Goal: Check status: Check status

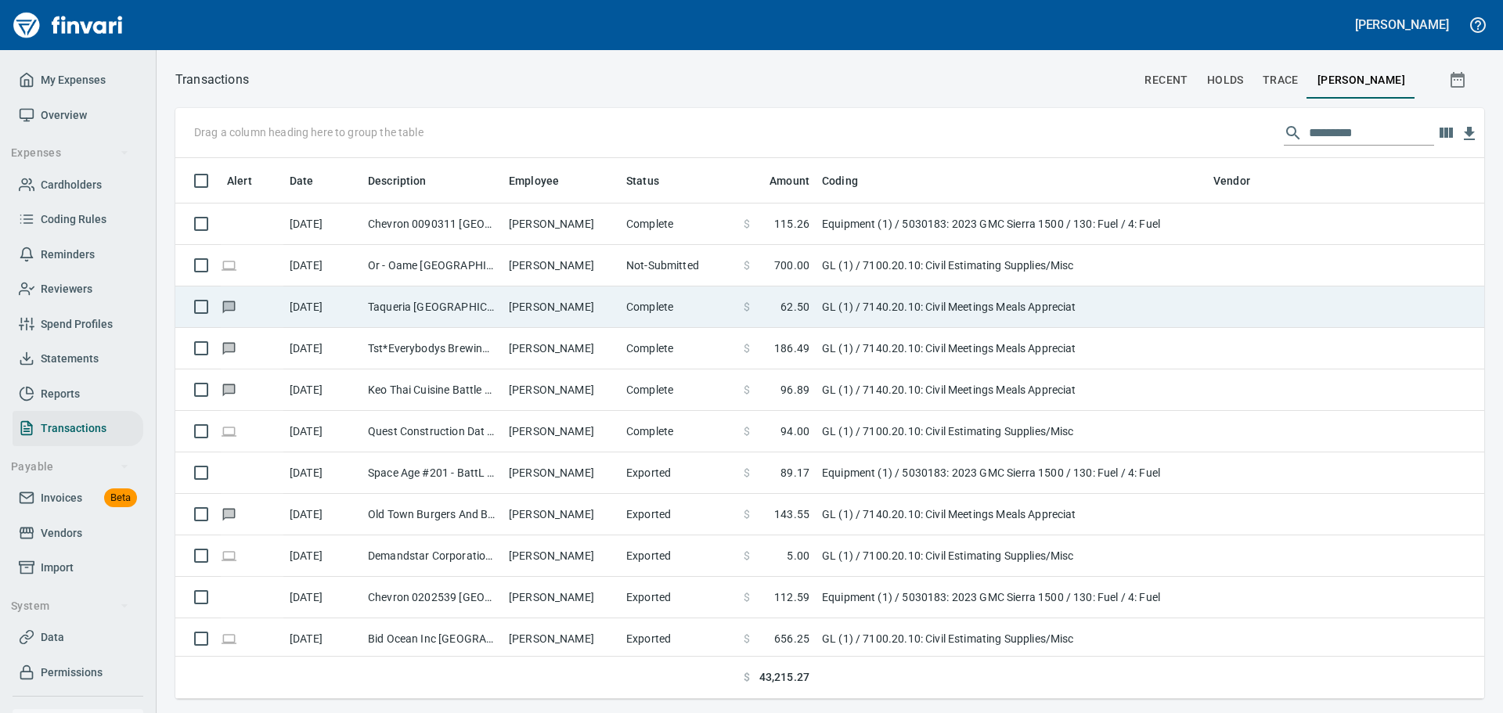
scroll to position [529, 1283]
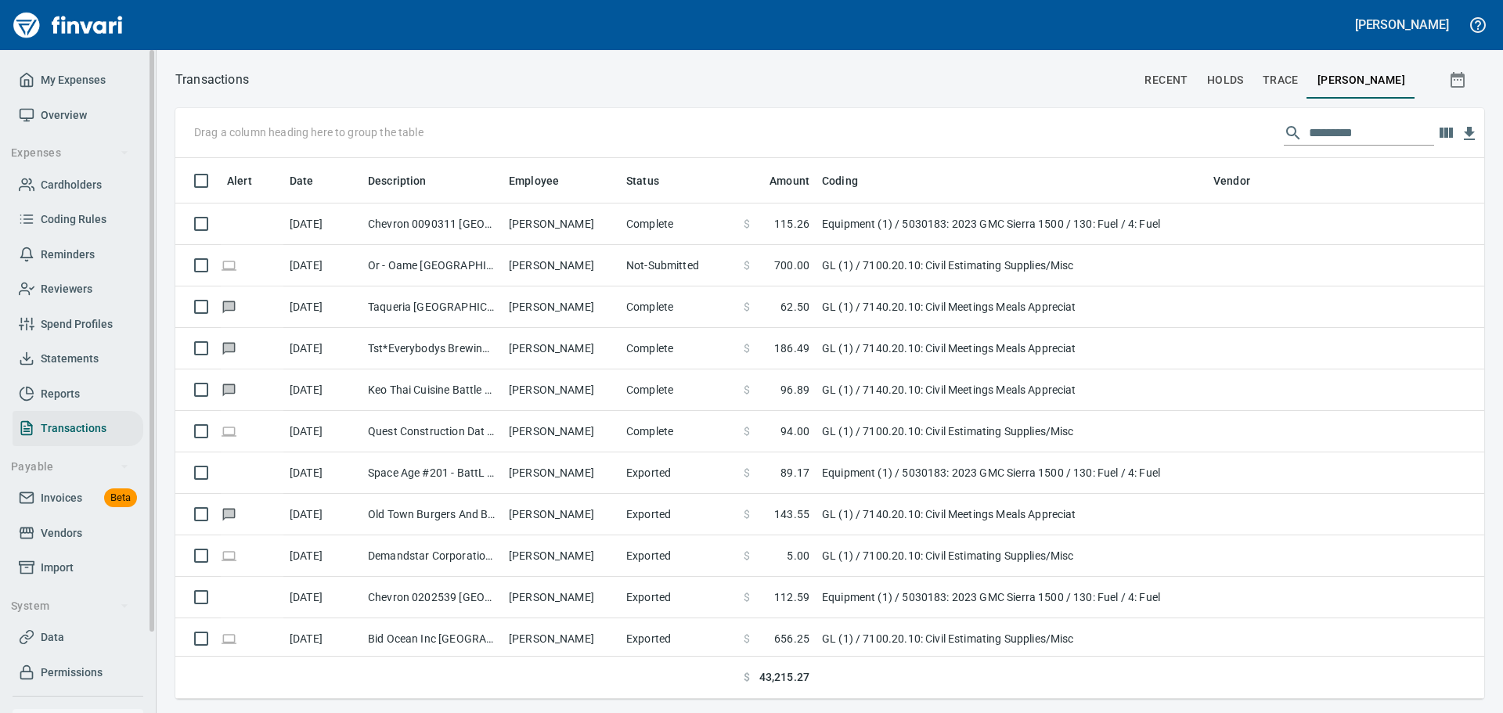
click at [92, 82] on span "My Expenses" at bounding box center [73, 80] width 65 height 20
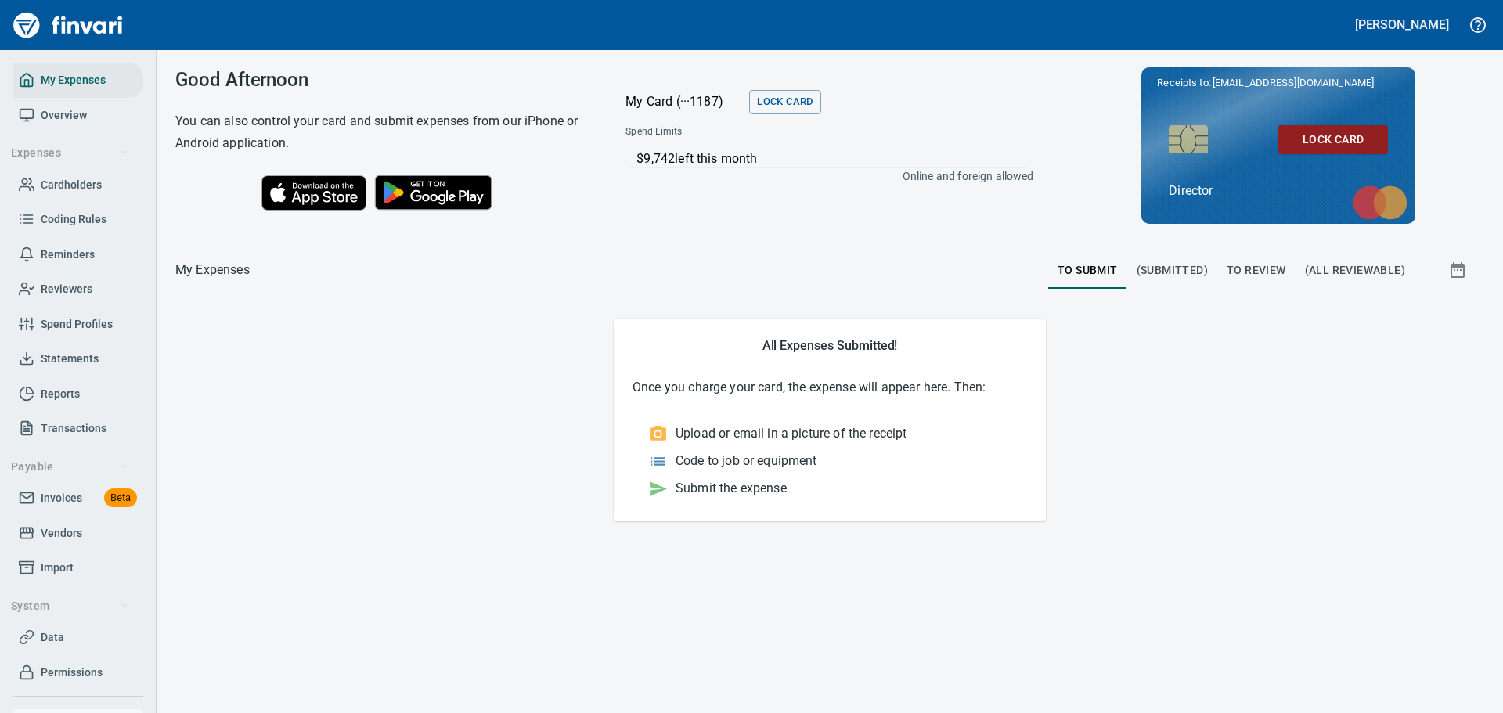
click at [334, 405] on main "All Expenses Submitted! Once you charge your card, the expense will appear here…" at bounding box center [829, 420] width 1309 height 202
click at [471, 636] on div "Good Afternoon You can also control your card and submit expenses from our iPho…" at bounding box center [830, 381] width 1347 height 663
click at [1162, 400] on main "All Expenses Submitted! Once you charge your card, the expense will appear here…" at bounding box center [829, 420] width 1309 height 202
click at [1094, 272] on span "To Submit" at bounding box center [1088, 271] width 60 height 20
click at [1169, 276] on span "(Submitted)" at bounding box center [1172, 271] width 71 height 20
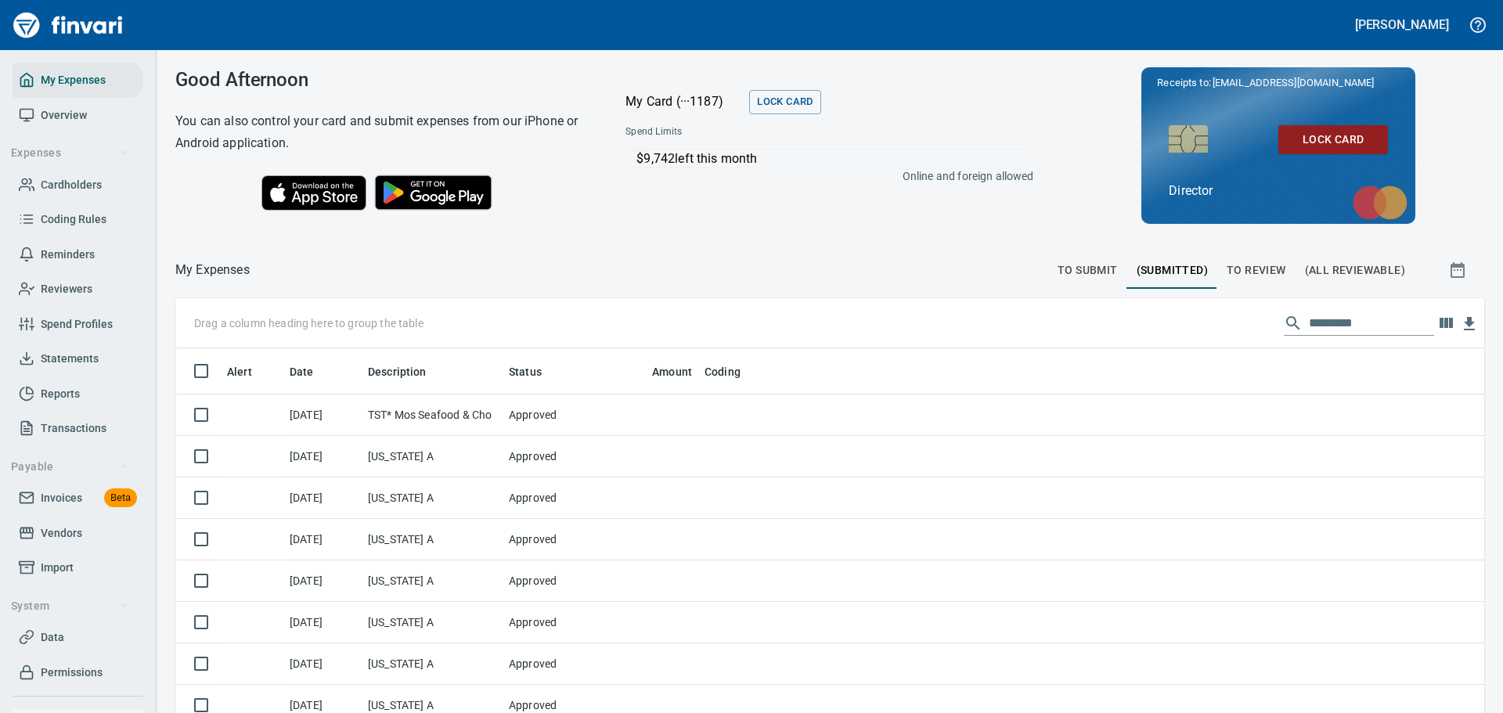
scroll to position [529, 1274]
click at [1080, 276] on span "To Submit" at bounding box center [1088, 271] width 60 height 20
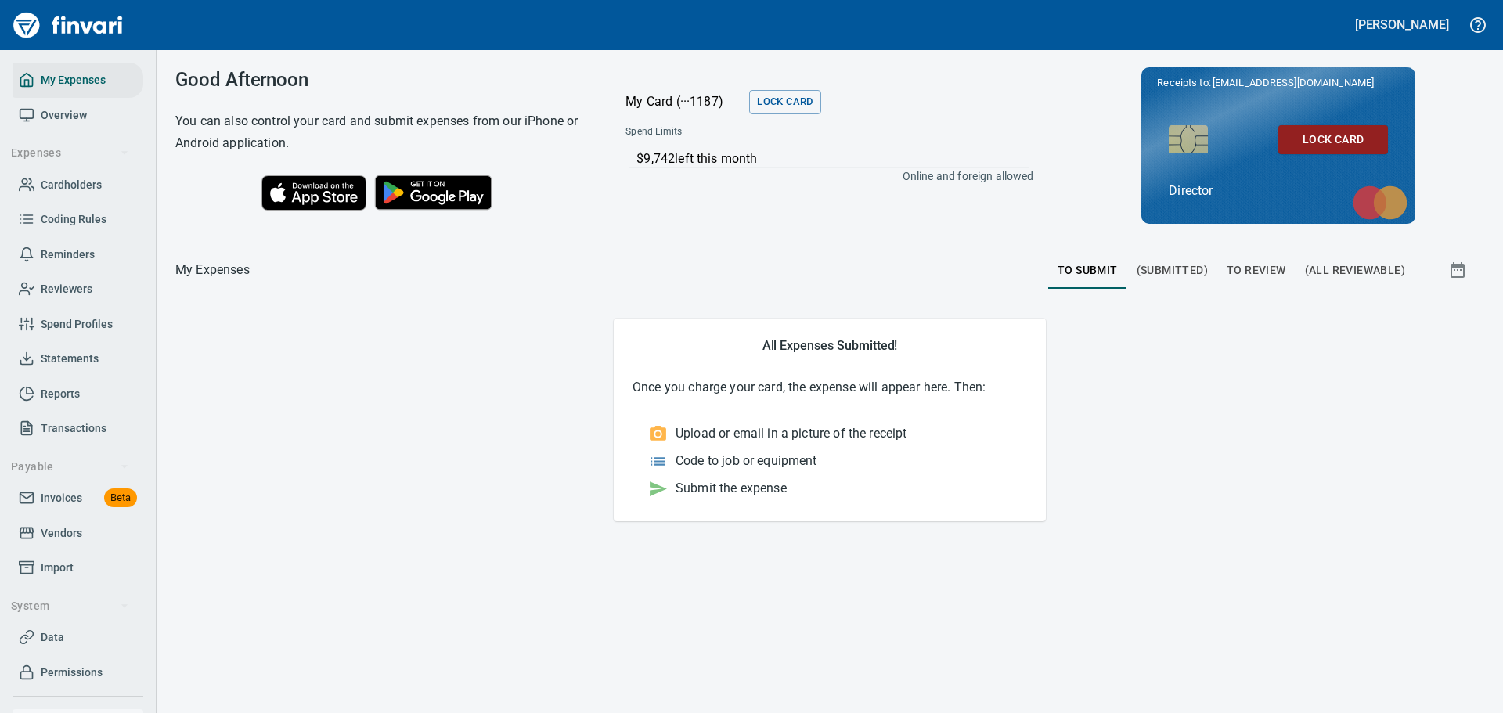
click at [461, 444] on main "All Expenses Submitted! Once you charge your card, the expense will appear here…" at bounding box center [829, 420] width 1309 height 202
click at [478, 459] on main "All Expenses Submitted! Once you charge your card, the expense will appear here…" at bounding box center [829, 420] width 1309 height 202
